Goal: Information Seeking & Learning: Learn about a topic

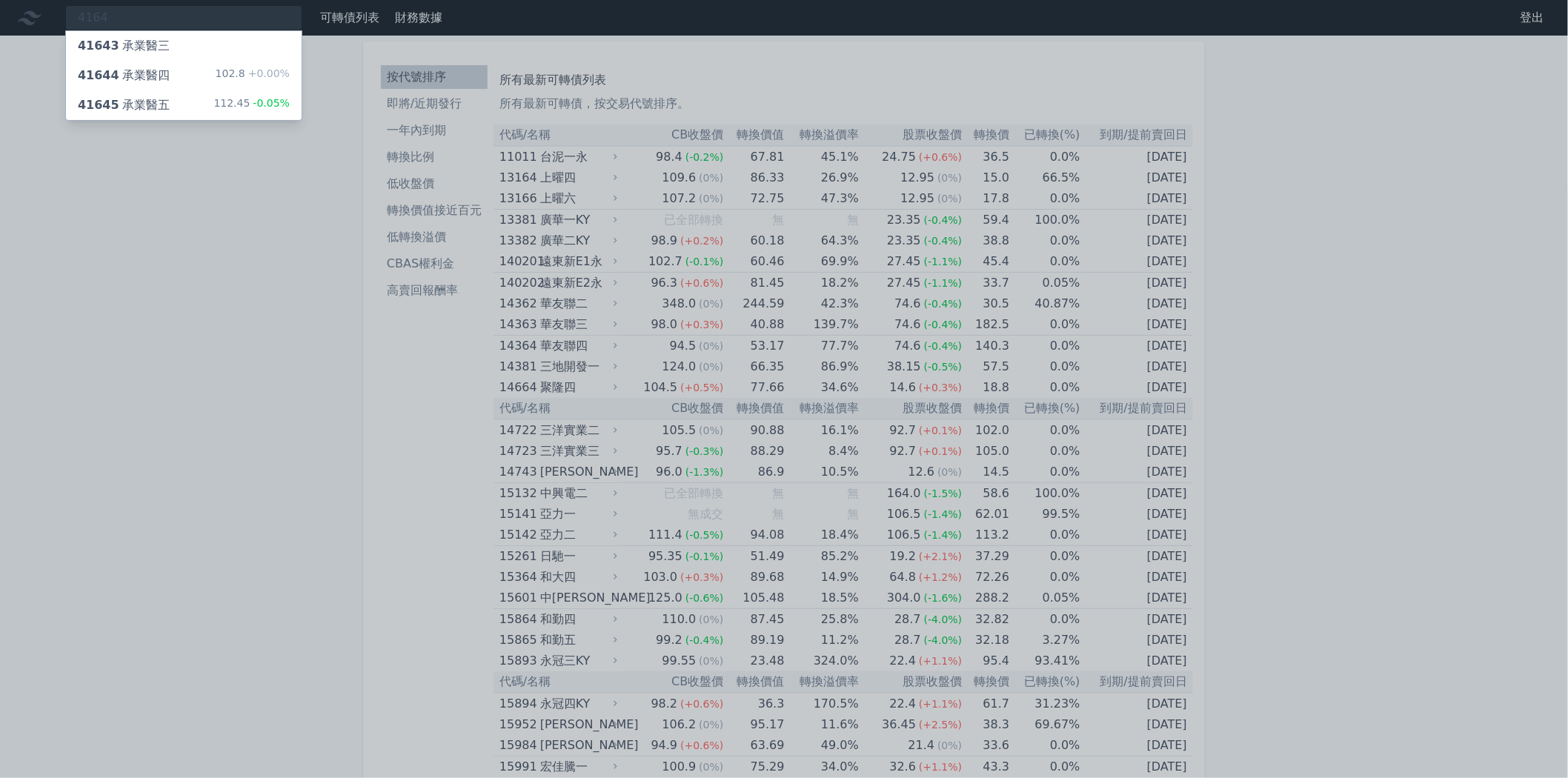
type input "4164"
click at [230, 50] on div "41643 承業醫三" at bounding box center [184, 45] width 236 height 30
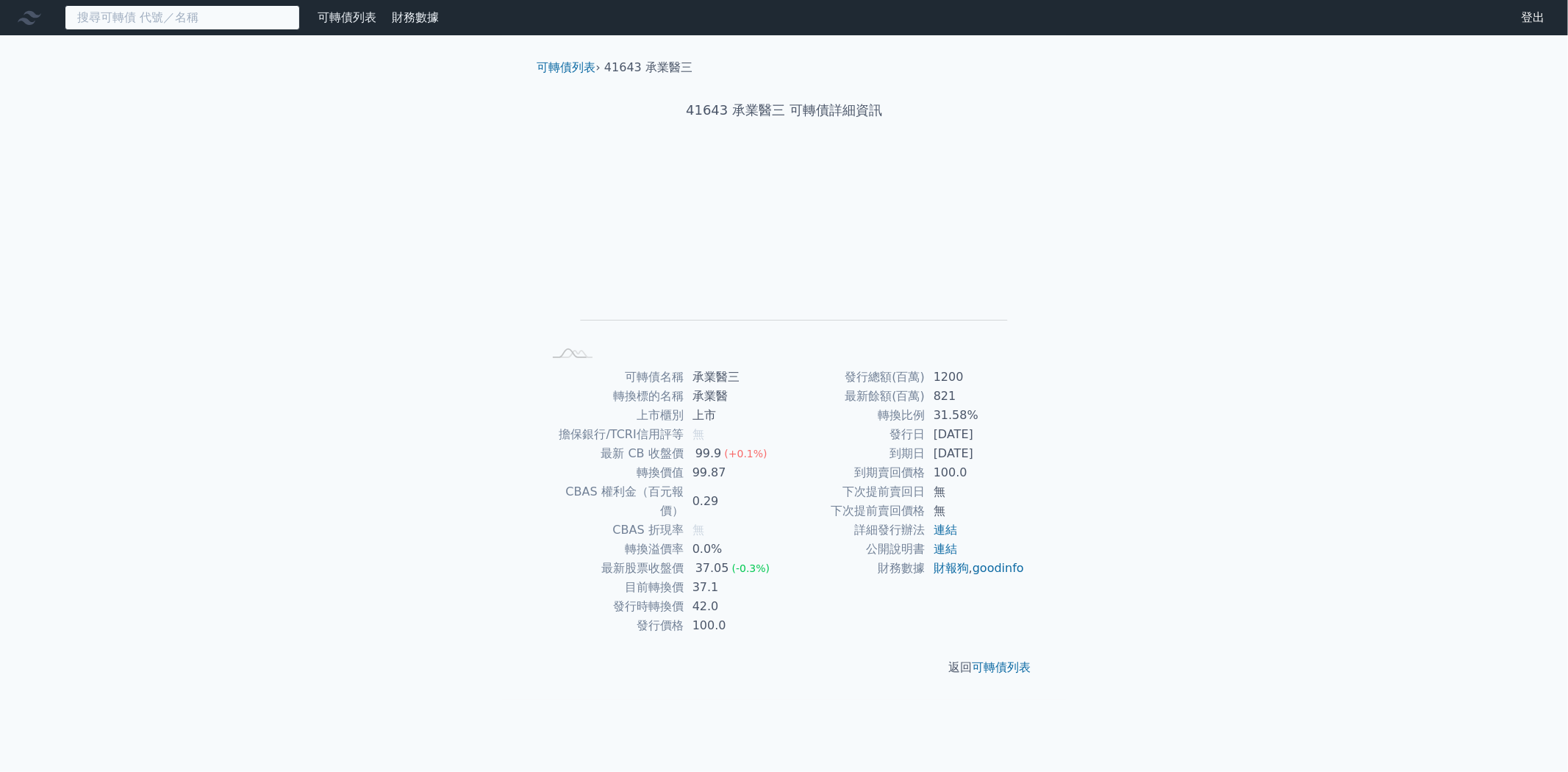
click at [202, 22] on input at bounding box center [182, 17] width 235 height 25
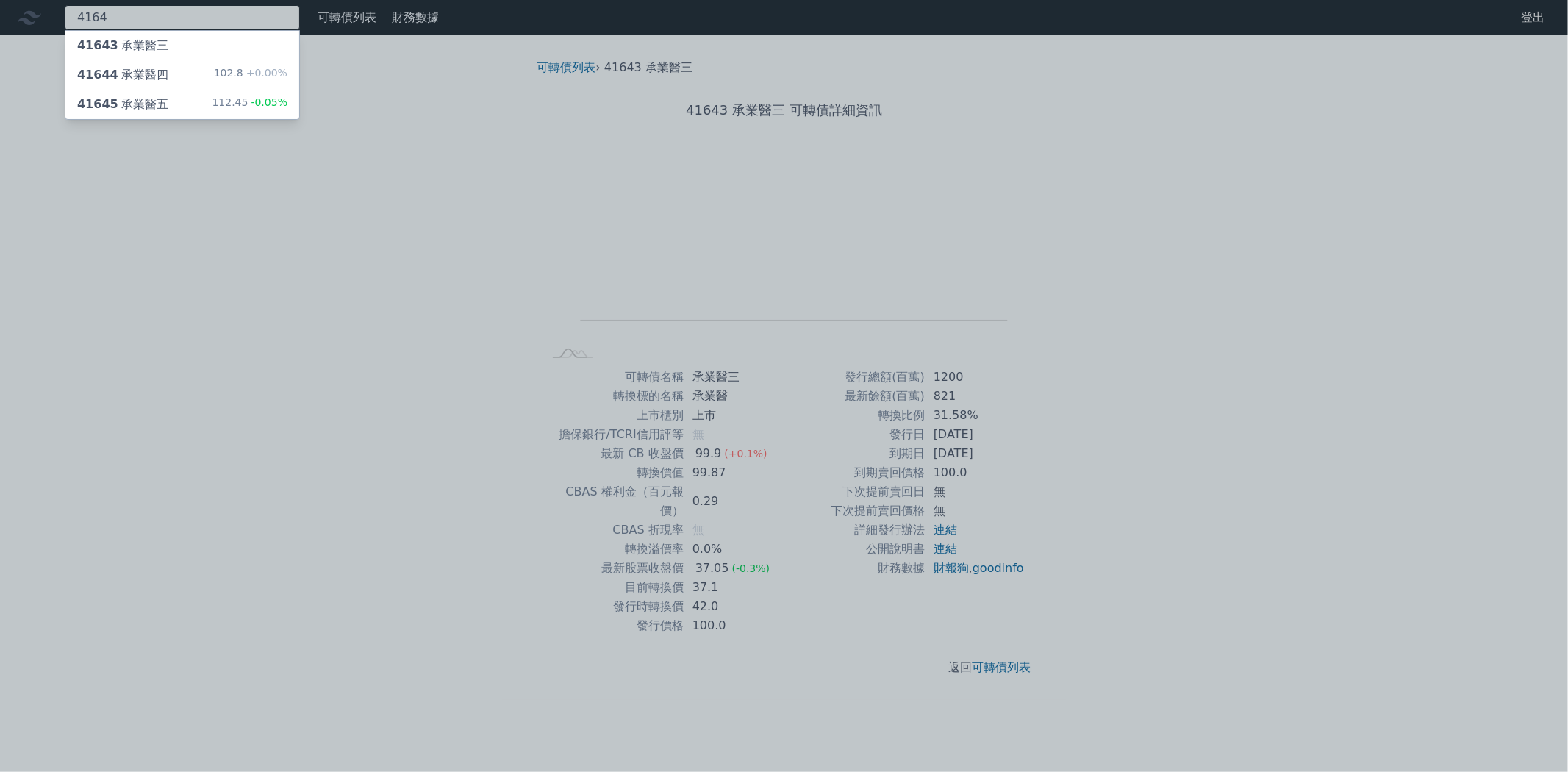
type input "4164"
click at [194, 68] on div "41644 承業醫四 102.8 +0.00%" at bounding box center [182, 75] width 234 height 30
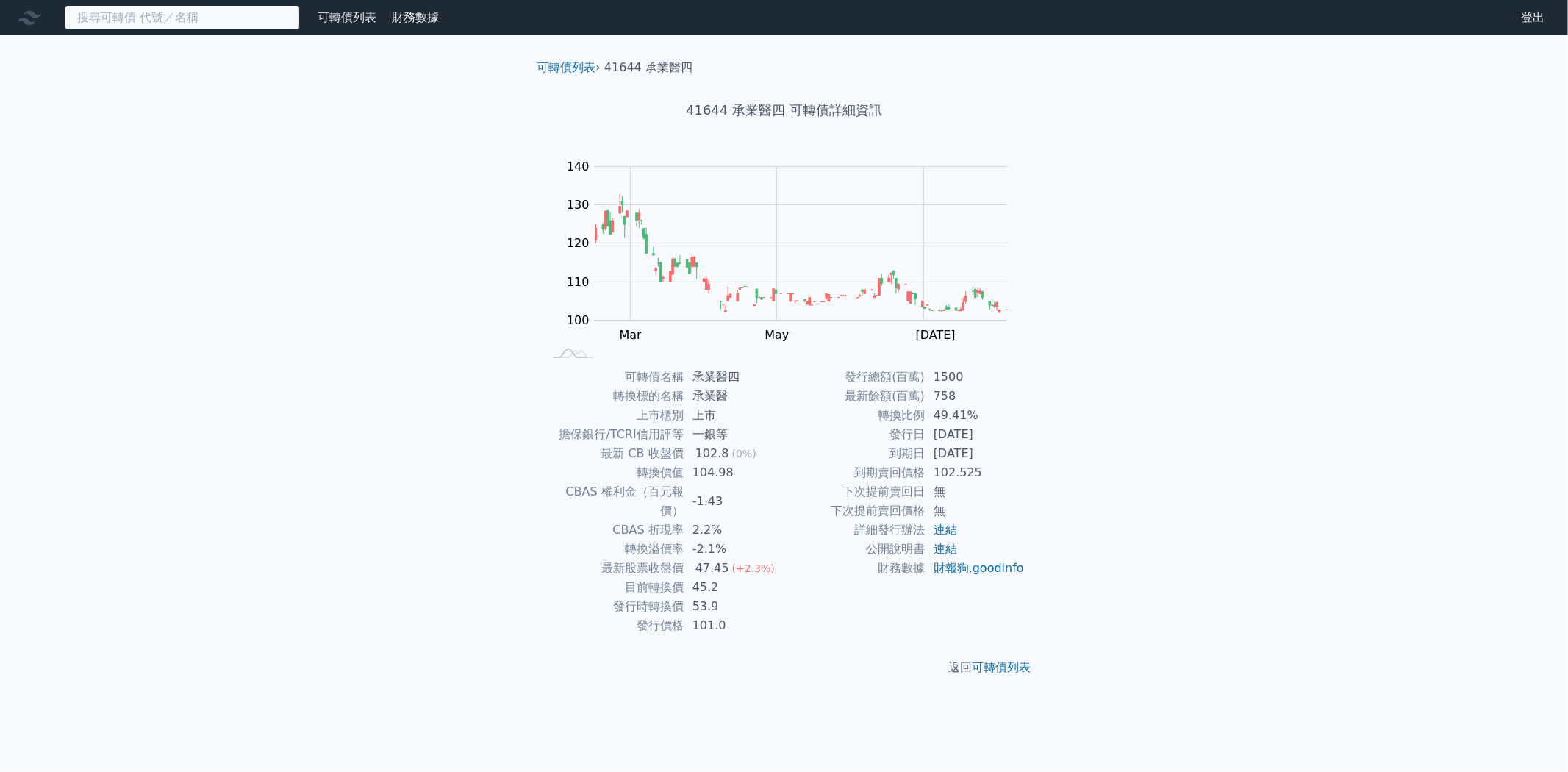
click at [176, 27] on input at bounding box center [182, 17] width 235 height 25
click at [240, 19] on input at bounding box center [182, 17] width 235 height 25
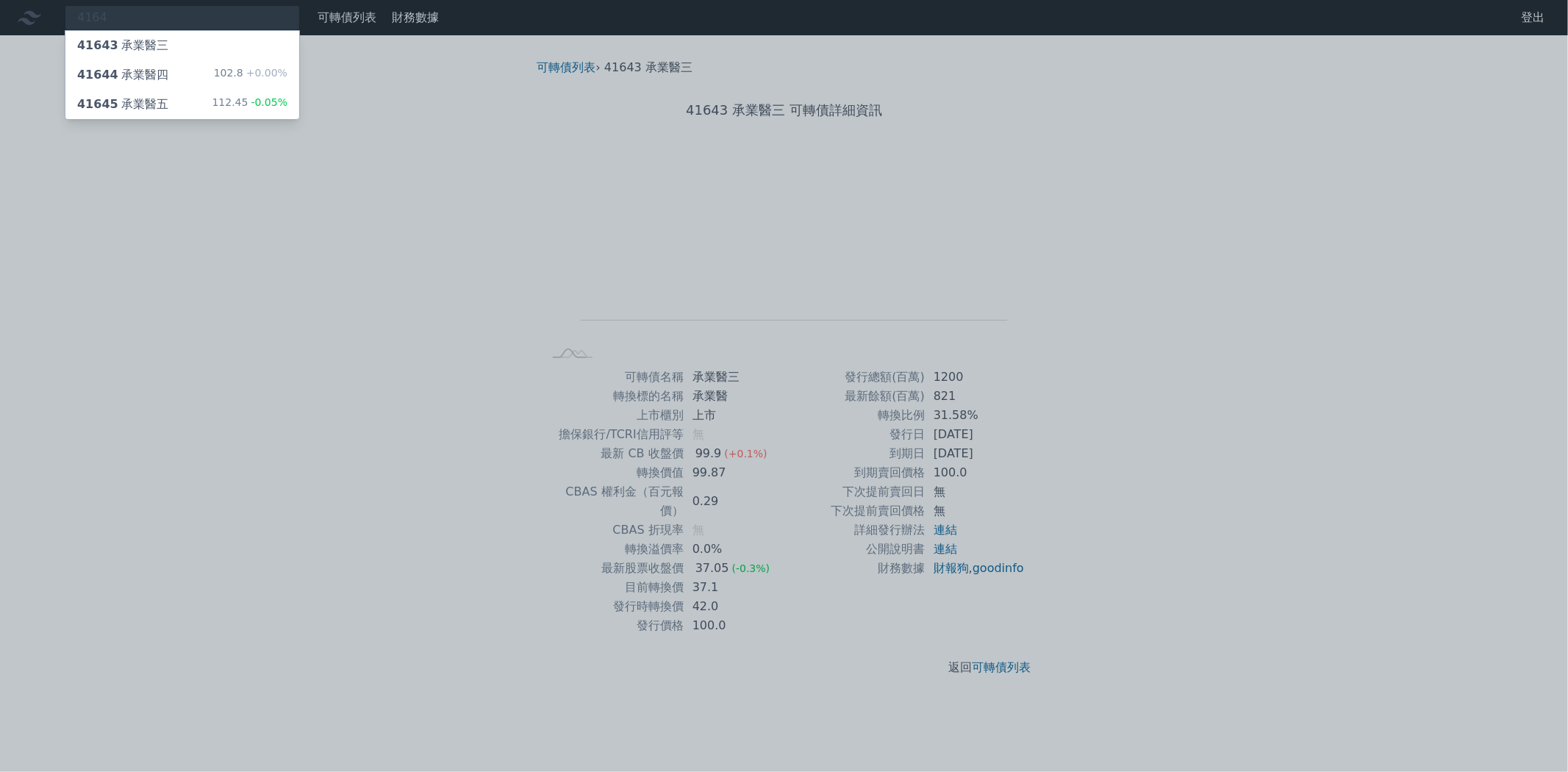
click at [117, 107] on div "41645 承業醫五" at bounding box center [123, 104] width 91 height 18
